Goal: Navigation & Orientation: Find specific page/section

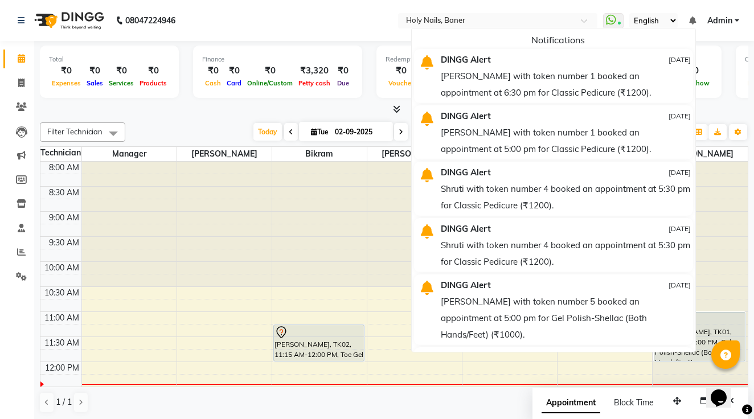
scroll to position [185, 0]
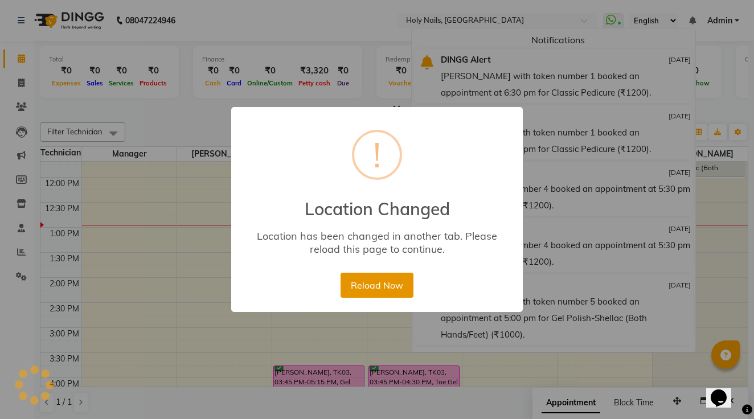
click at [377, 286] on button "Reload Now" at bounding box center [377, 285] width 72 height 25
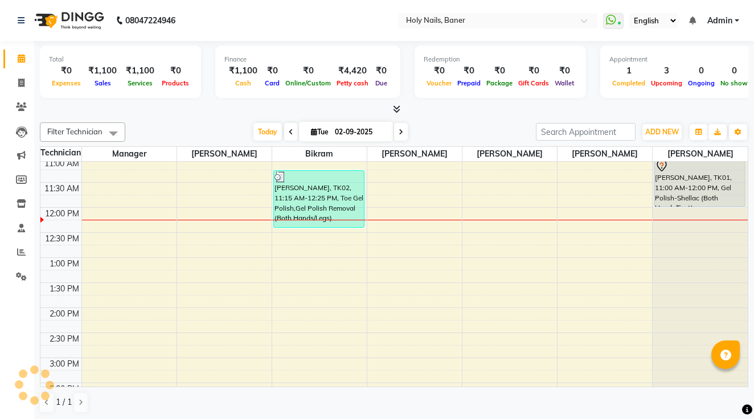
scroll to position [108, 0]
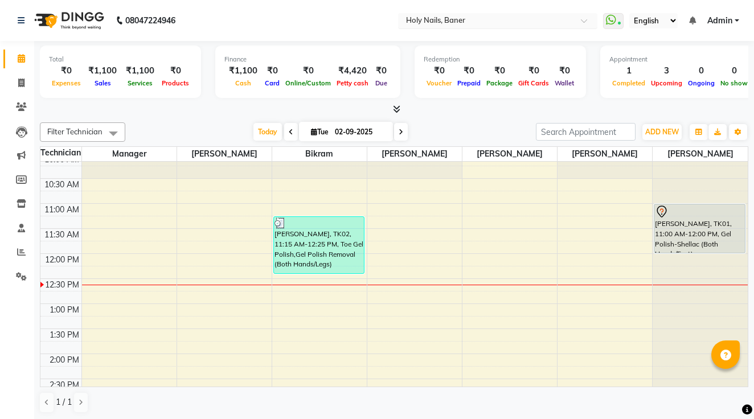
click at [404, 19] on input "text" at bounding box center [486, 21] width 165 height 11
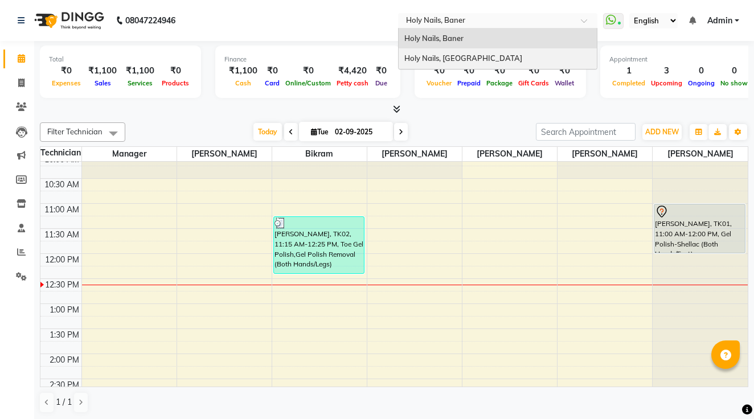
click at [405, 56] on span "Holy Nails, [GEOGRAPHIC_DATA]" at bounding box center [464, 58] width 118 height 9
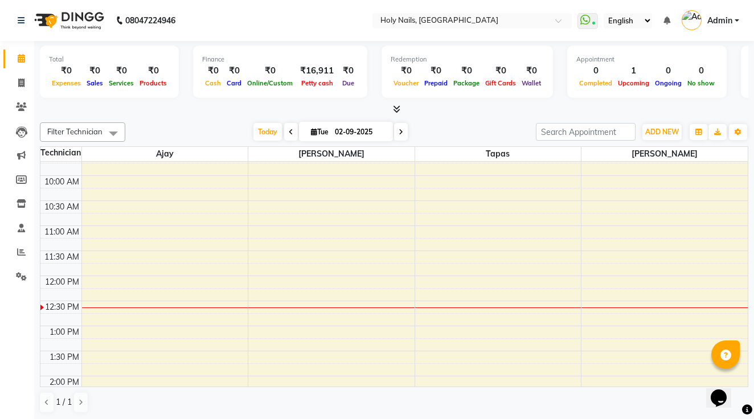
scroll to position [132, 0]
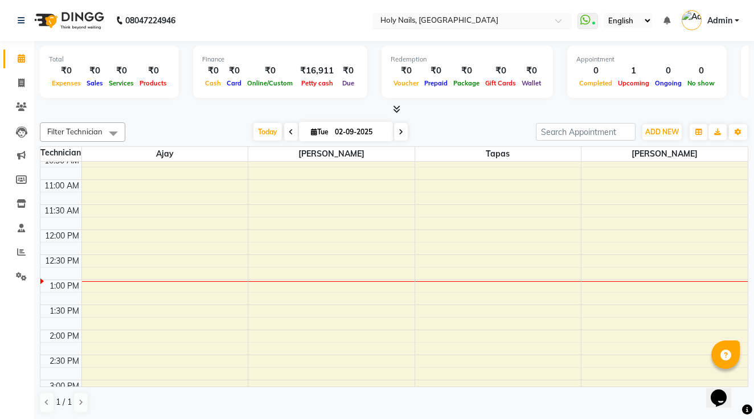
click at [378, 18] on input "text" at bounding box center [460, 21] width 165 height 11
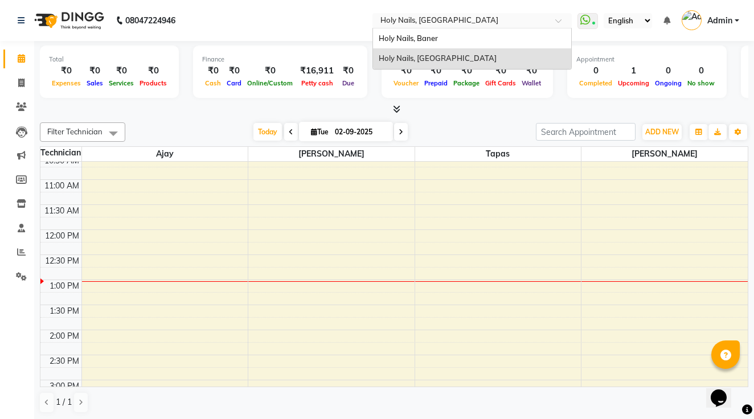
click at [373, 31] on div "Holy Nails, Baner" at bounding box center [472, 38] width 198 height 21
